Goal: Find specific page/section: Find specific page/section

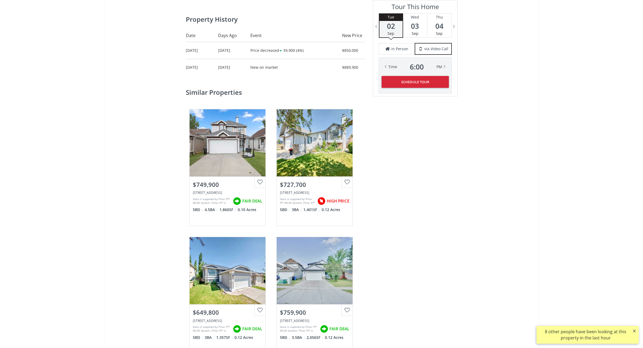
scroll to position [309, 0]
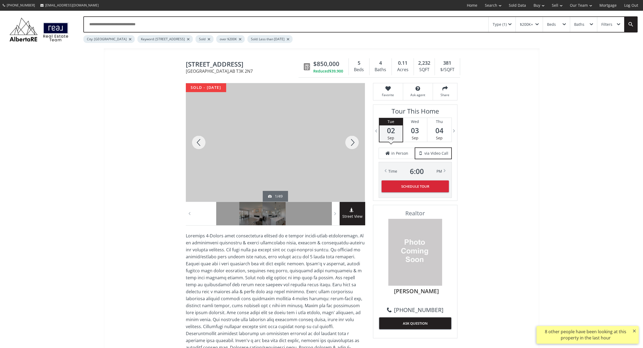
click at [156, 22] on input "text" at bounding box center [286, 24] width 404 height 15
type input "*"
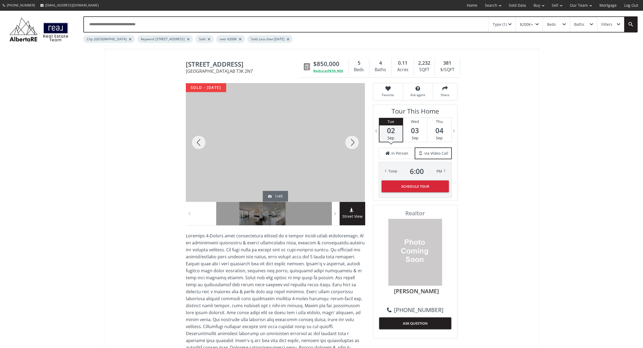
click at [352, 145] on div at bounding box center [352, 142] width 26 height 119
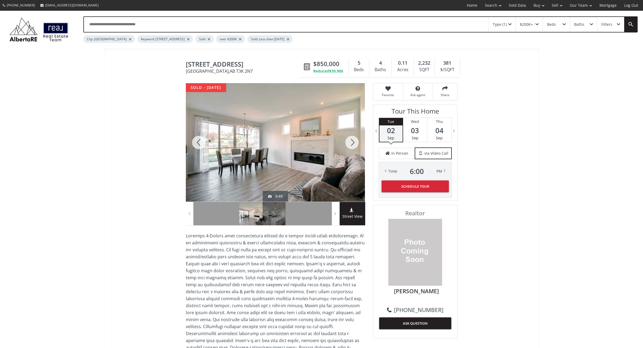
click at [352, 145] on div at bounding box center [352, 142] width 26 height 119
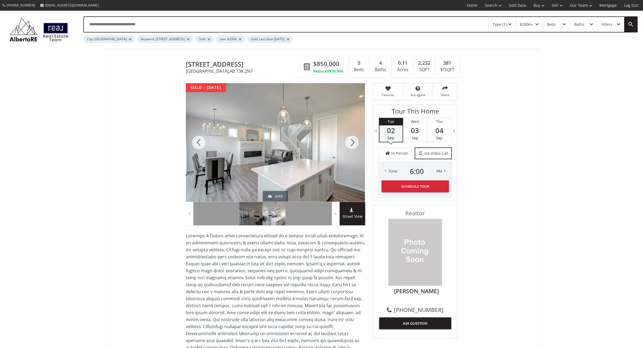
click at [352, 145] on div at bounding box center [352, 142] width 26 height 119
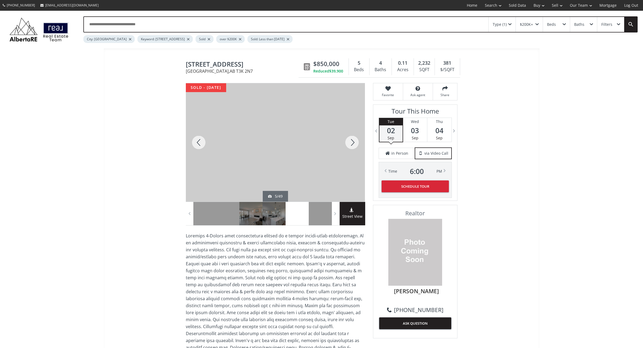
click at [352, 145] on div at bounding box center [352, 142] width 26 height 119
click at [194, 139] on div at bounding box center [199, 142] width 26 height 119
click at [355, 141] on div at bounding box center [352, 142] width 26 height 119
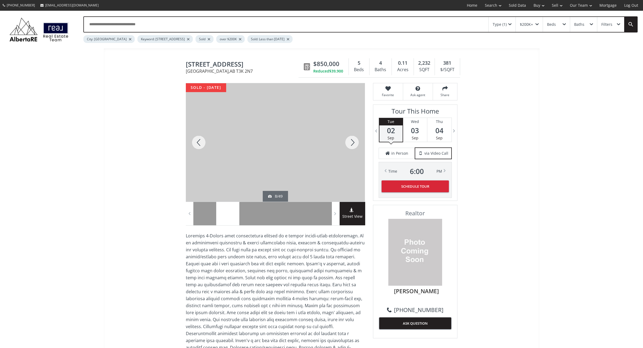
click at [355, 141] on div at bounding box center [352, 142] width 26 height 119
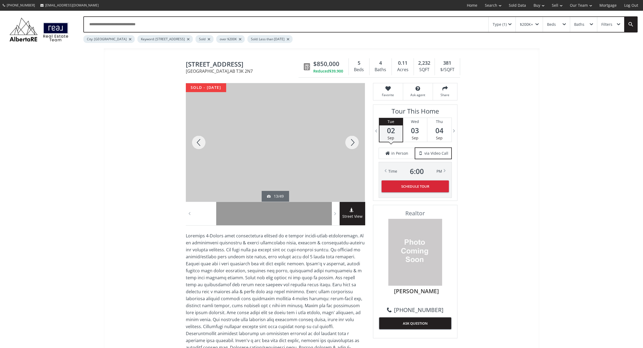
click at [355, 141] on div at bounding box center [352, 142] width 26 height 119
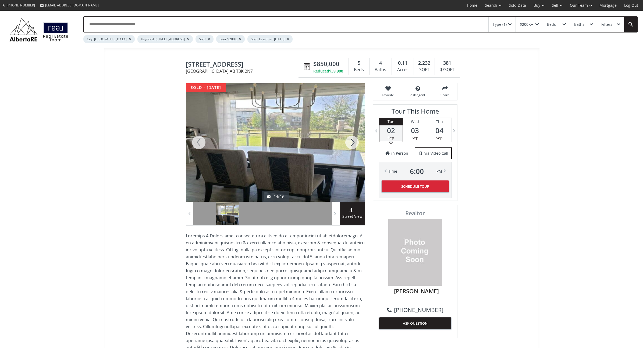
click at [355, 141] on div at bounding box center [352, 142] width 26 height 119
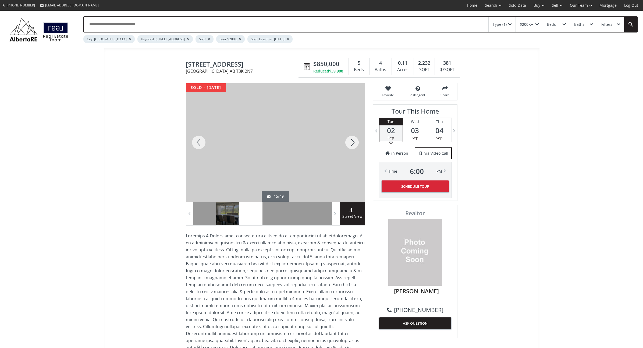
click at [355, 141] on div at bounding box center [352, 142] width 26 height 119
click at [195, 138] on div at bounding box center [199, 142] width 26 height 119
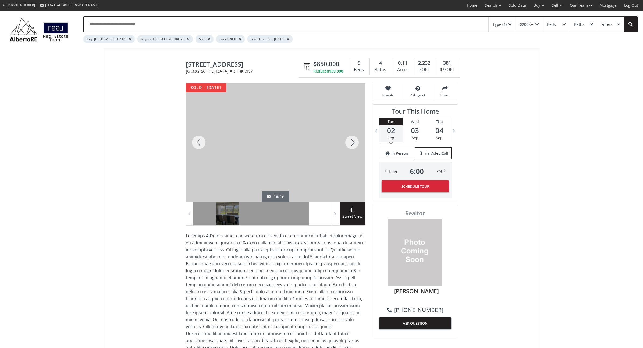
click at [195, 138] on div at bounding box center [199, 142] width 26 height 119
click at [354, 145] on div at bounding box center [352, 142] width 26 height 119
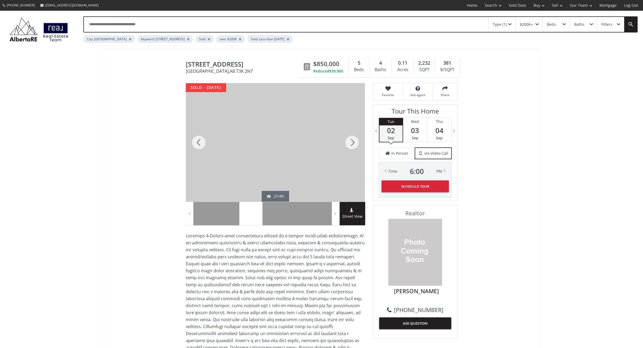
click at [354, 145] on div at bounding box center [352, 142] width 26 height 119
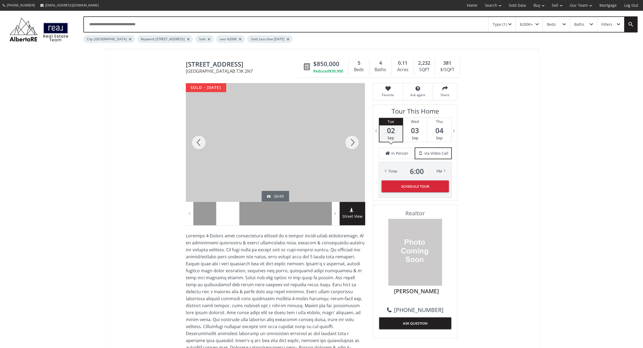
click at [354, 145] on div at bounding box center [352, 142] width 26 height 119
click at [202, 138] on div at bounding box center [199, 142] width 26 height 119
click at [355, 137] on div at bounding box center [352, 142] width 26 height 119
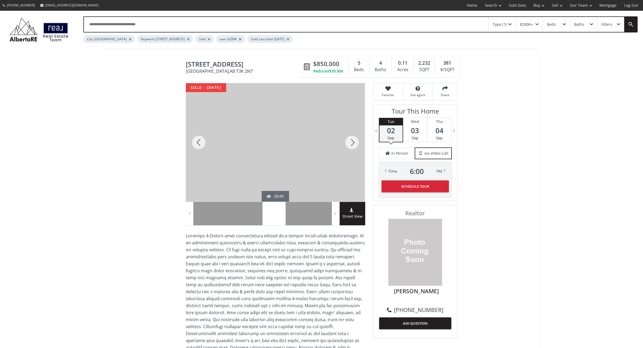
click at [355, 137] on div at bounding box center [352, 142] width 26 height 119
drag, startPoint x: 192, startPoint y: 140, endPoint x: 198, endPoint y: 141, distance: 6.0
click at [193, 141] on div at bounding box center [199, 142] width 26 height 119
click at [353, 142] on div at bounding box center [352, 142] width 26 height 119
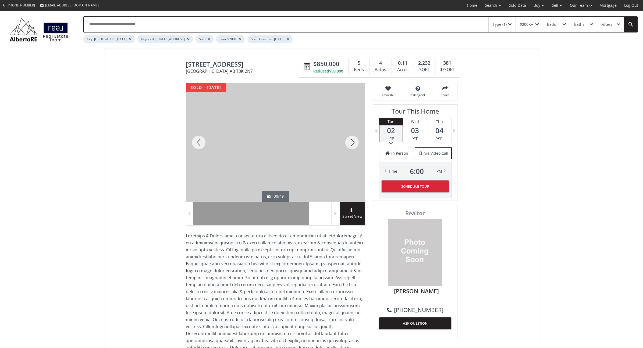
click at [353, 142] on div at bounding box center [352, 142] width 26 height 119
click at [193, 140] on div at bounding box center [199, 142] width 26 height 119
click at [349, 144] on div at bounding box center [352, 142] width 26 height 119
click at [350, 146] on div at bounding box center [352, 142] width 26 height 119
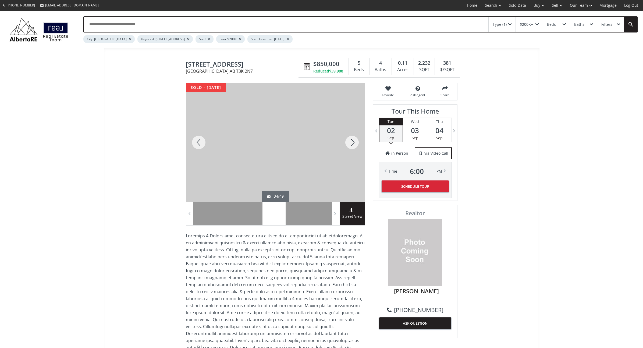
click at [350, 146] on div at bounding box center [352, 142] width 26 height 119
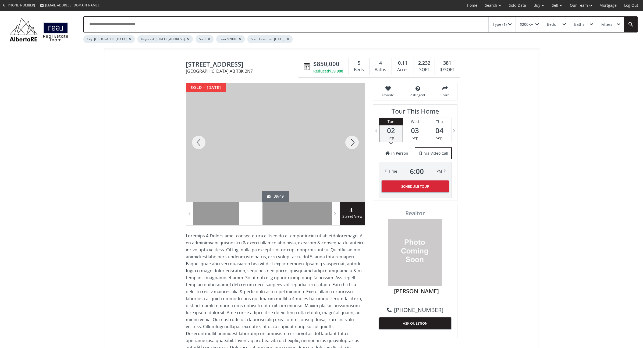
click at [350, 146] on div at bounding box center [352, 142] width 26 height 119
click at [350, 148] on div at bounding box center [352, 142] width 26 height 119
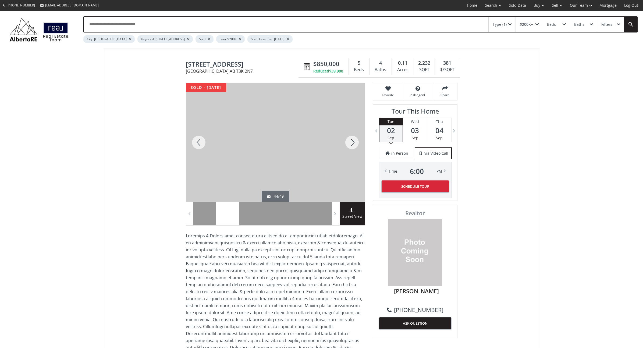
click at [350, 148] on div at bounding box center [352, 142] width 26 height 119
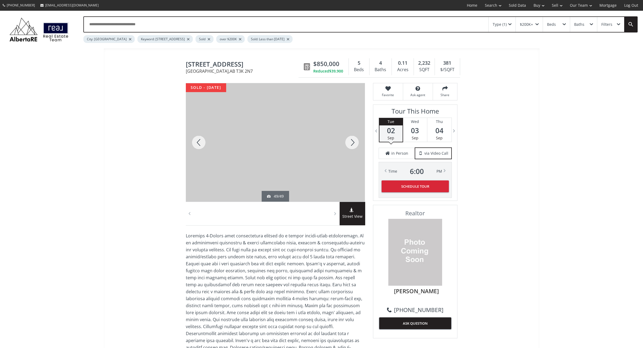
click at [350, 148] on div at bounding box center [352, 142] width 26 height 119
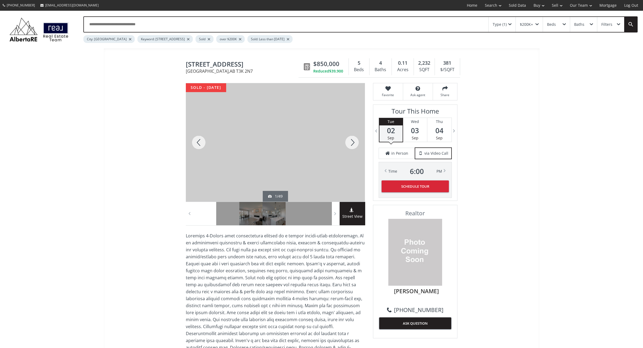
click at [350, 148] on div at bounding box center [352, 142] width 26 height 119
